Goal: Information Seeking & Learning: Learn about a topic

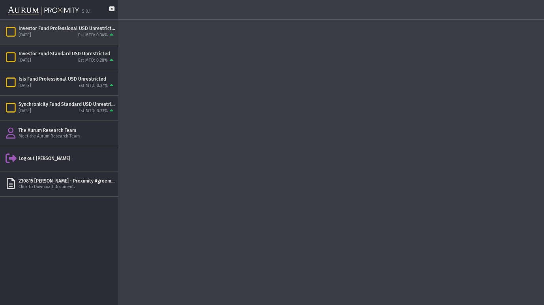
click at [12, 32] on icon "Items" at bounding box center [11, 31] width 14 height 11
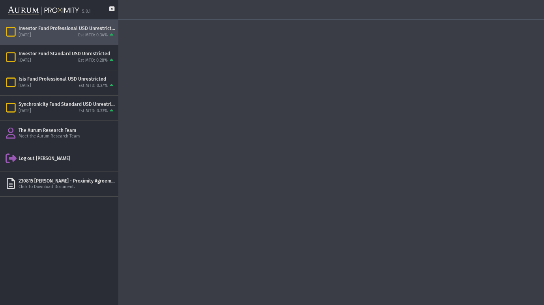
click at [45, 26] on div "Investor Fund Professional USD Unrestricted" at bounding box center [67, 28] width 97 height 6
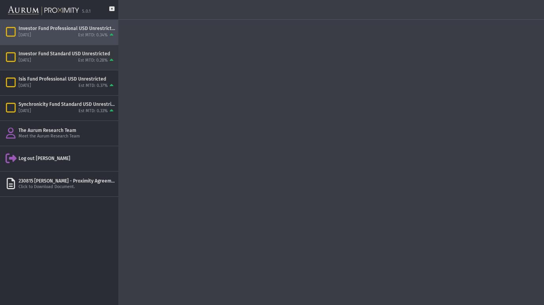
click at [59, 54] on div "Investor Fund Standard USD Unrestricted" at bounding box center [67, 54] width 97 height 6
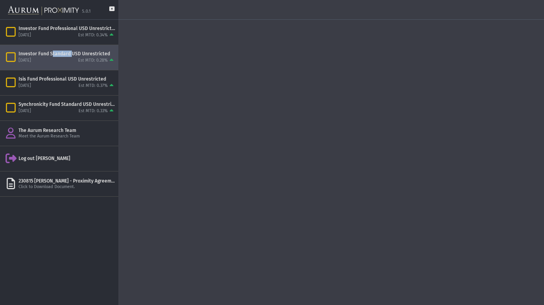
click at [59, 54] on div "Investor Fund Standard USD Unrestricted" at bounding box center [67, 54] width 97 height 6
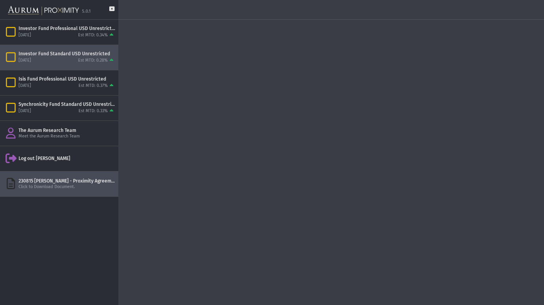
click at [51, 180] on div "230815 [PERSON_NAME] - Proximity Agreement and Electronic Access Agreement - Si…" at bounding box center [67, 181] width 97 height 6
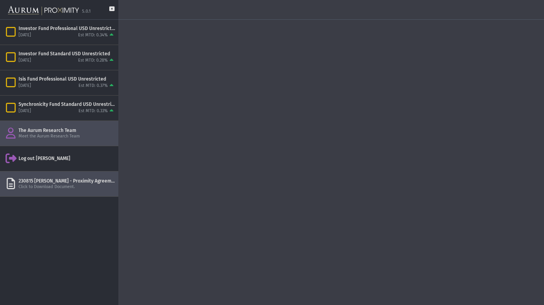
click at [66, 130] on div "The Aurum Research Team" at bounding box center [67, 130] width 97 height 6
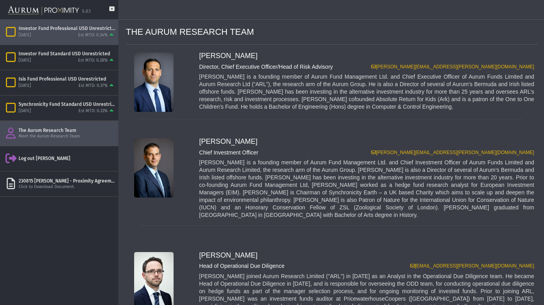
click at [46, 27] on div "Investor Fund Professional USD Unrestricted" at bounding box center [67, 28] width 97 height 6
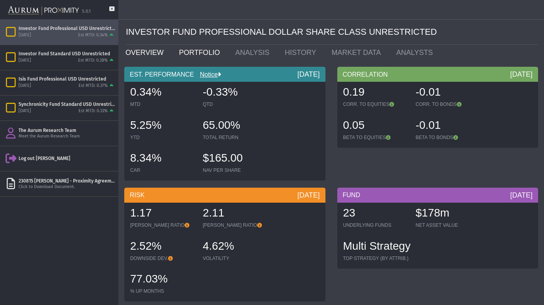
click at [190, 51] on link "PORTFOLIO" at bounding box center [201, 53] width 56 height 16
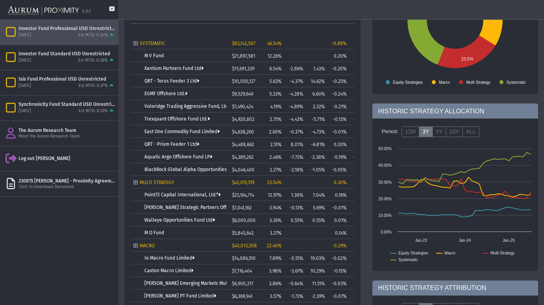
scroll to position [120, 0]
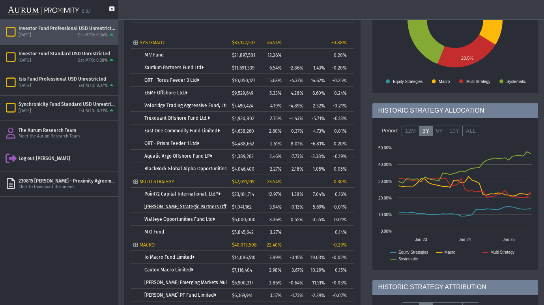
click at [190, 204] on link "[PERSON_NAME] Strategic Partners Offshore Fund, Ltd." at bounding box center [203, 207] width 119 height 6
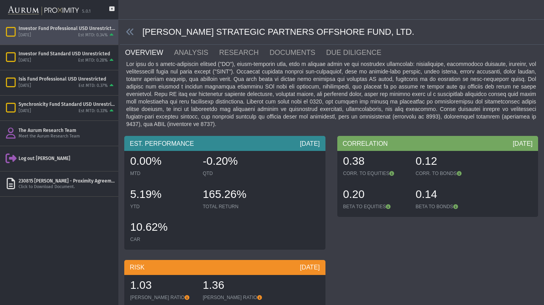
click at [140, 49] on link "OVERVIEW" at bounding box center [148, 53] width 49 height 16
click at [131, 32] on icon at bounding box center [130, 32] width 9 height 9
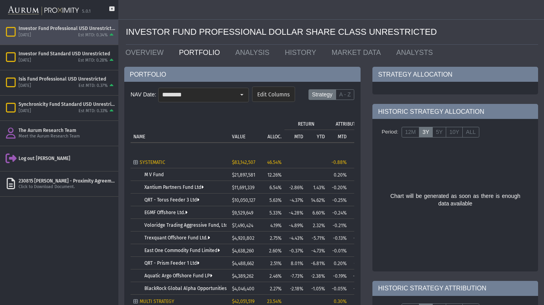
click at [195, 52] on link "PORTFOLIO" at bounding box center [201, 53] width 56 height 16
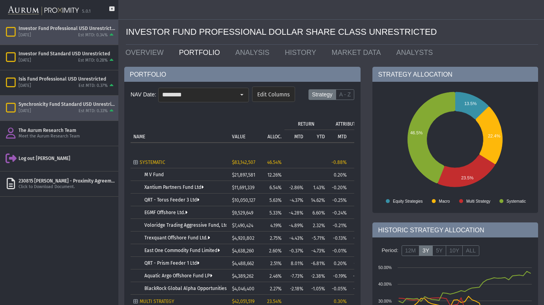
click at [44, 103] on div "Synchronicity Fund Standard USD Unrestricted" at bounding box center [67, 104] width 97 height 6
